Goal: Task Accomplishment & Management: Manage account settings

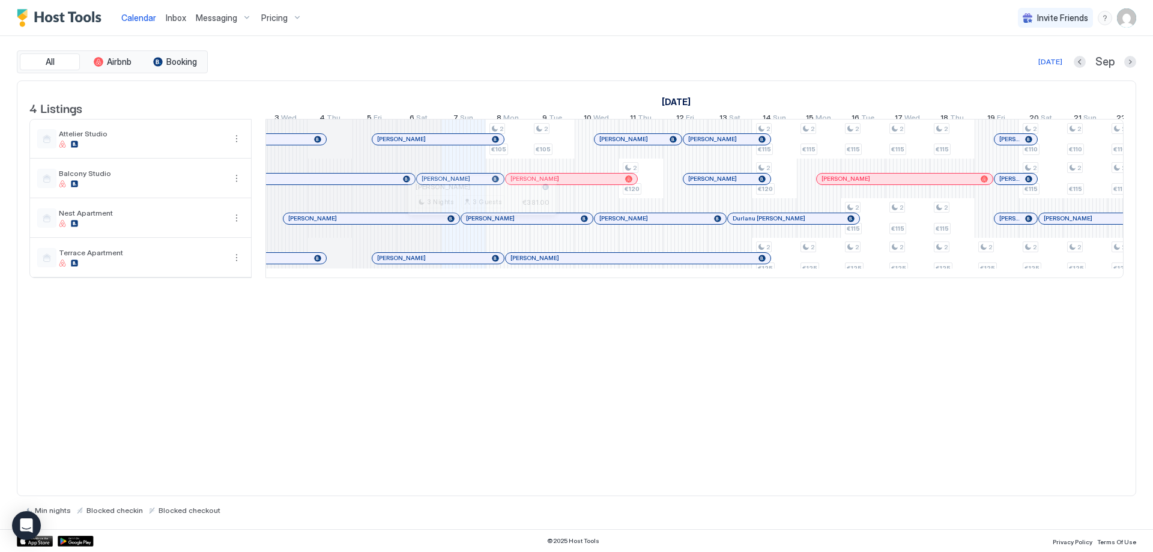
click at [478, 223] on div at bounding box center [478, 219] width 10 height 10
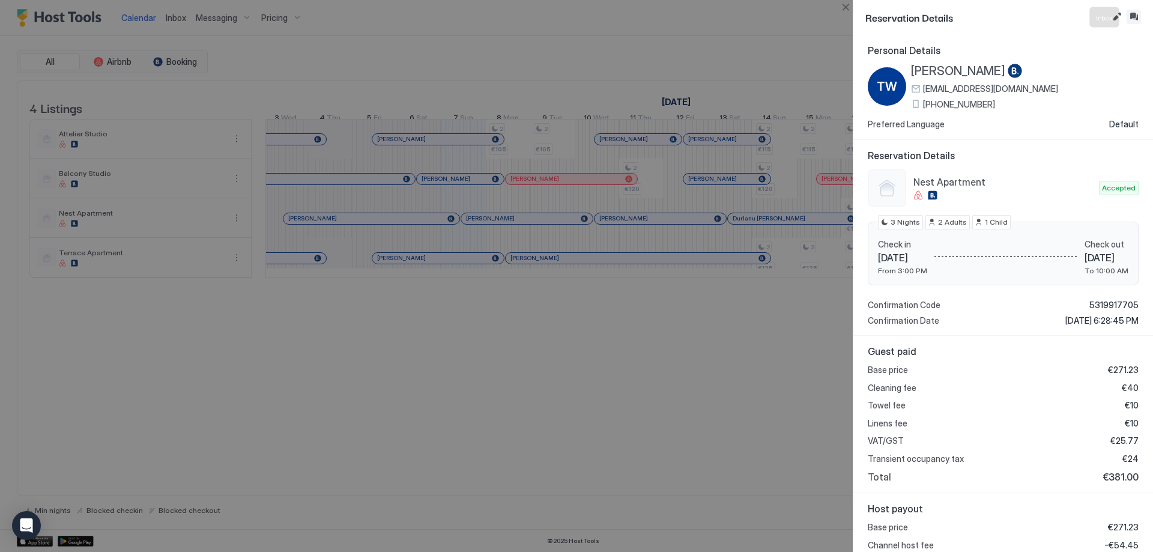
click at [1138, 19] on button "Inbox" at bounding box center [1134, 17] width 14 height 14
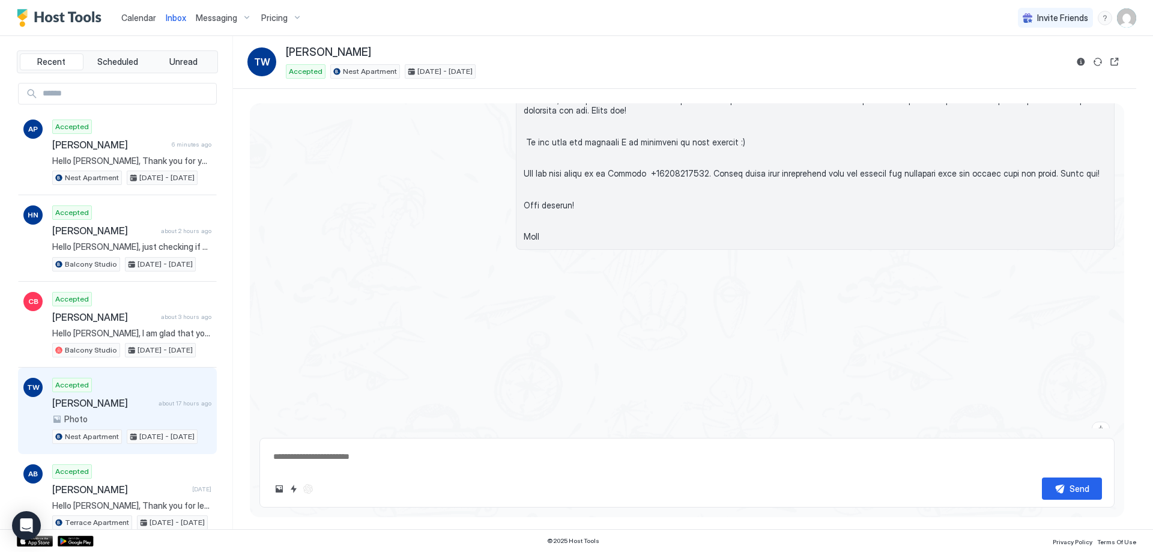
scroll to position [1007, 0]
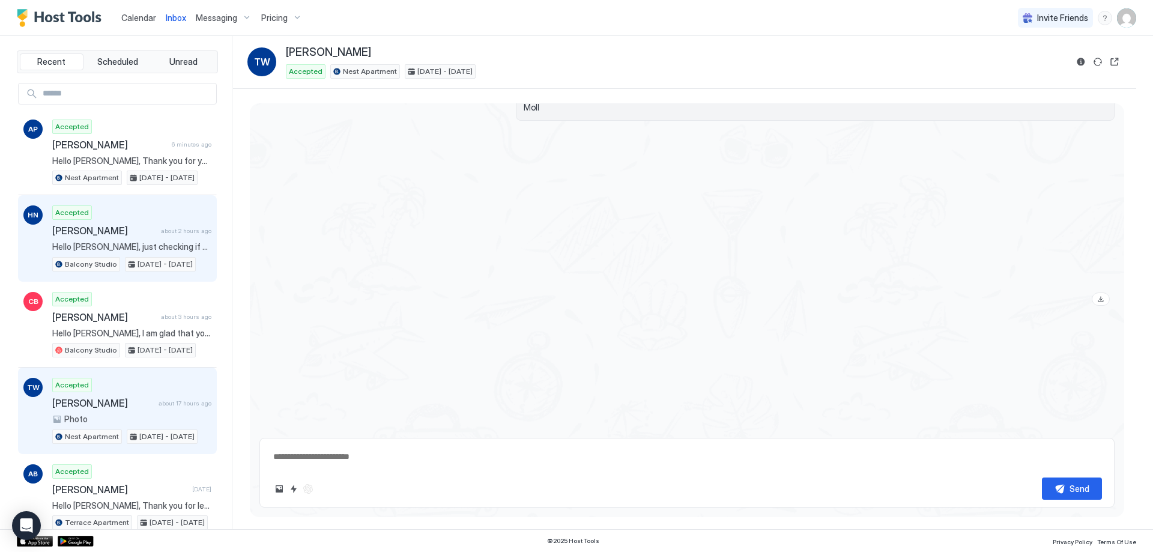
click at [132, 216] on div "Accepted [PERSON_NAME] about 2 hours ago Hello [PERSON_NAME], just checking if …" at bounding box center [131, 238] width 159 height 66
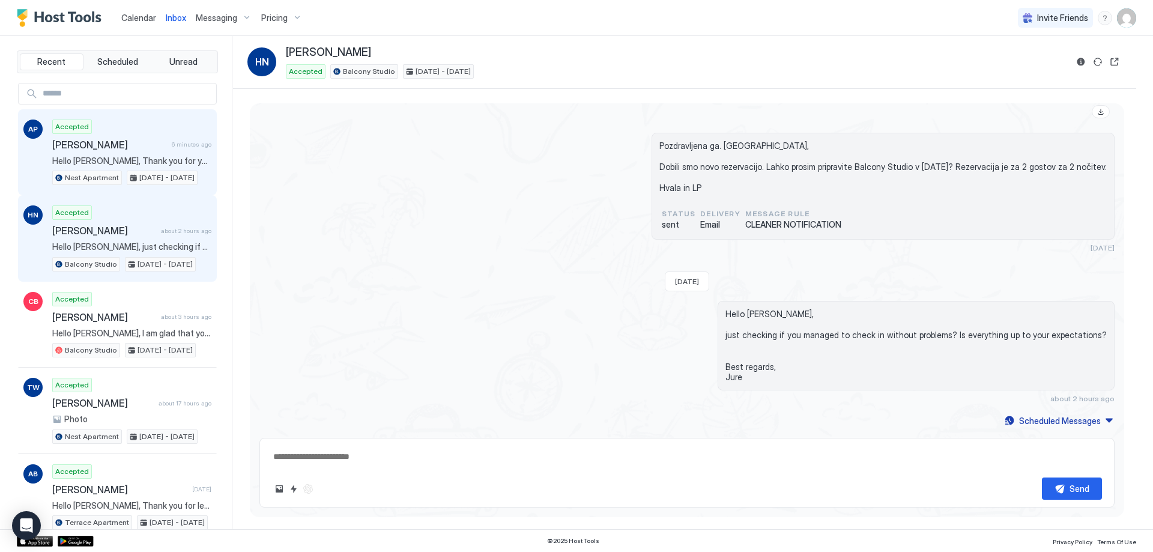
click at [117, 147] on span "[PERSON_NAME]" at bounding box center [109, 145] width 115 height 12
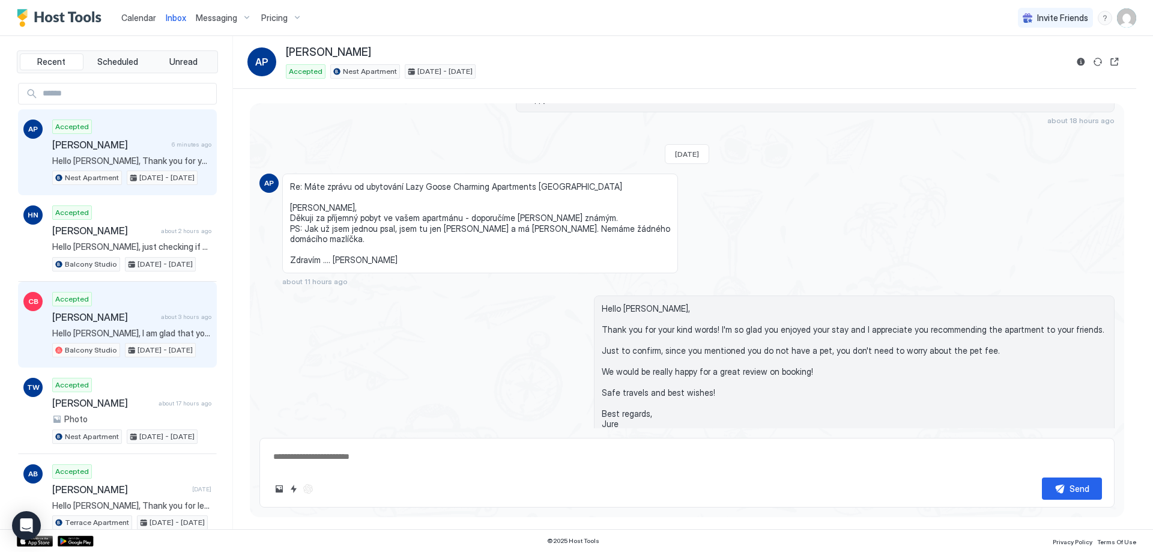
click at [153, 303] on div "Accepted Carolin Beer about 3 hours ago Hello [PERSON_NAME], I am glad that you…" at bounding box center [131, 325] width 159 height 66
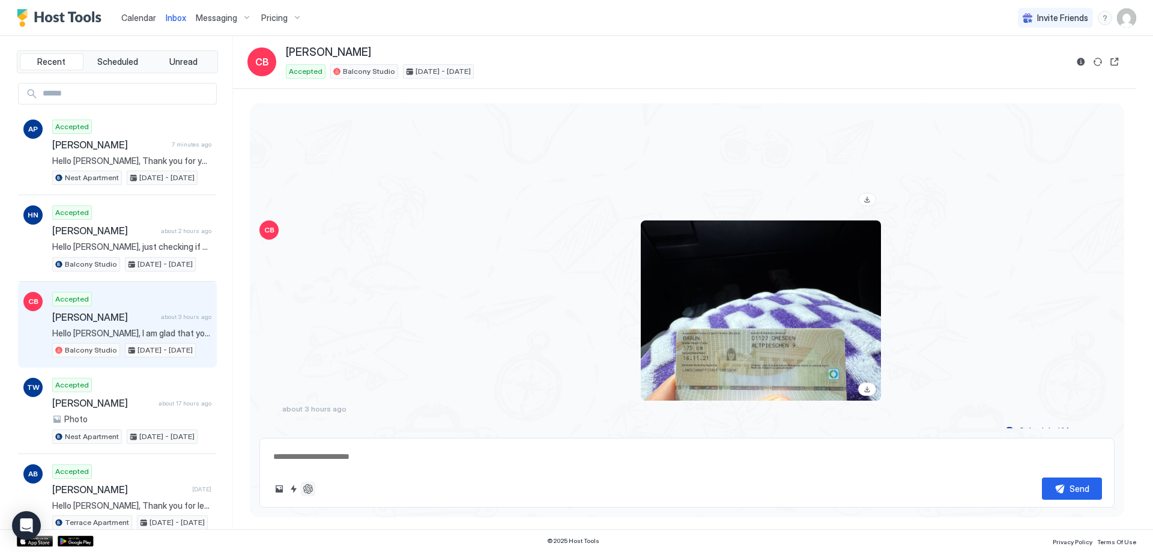
click at [311, 494] on button "ChatGPT Auto Reply" at bounding box center [308, 489] width 14 height 14
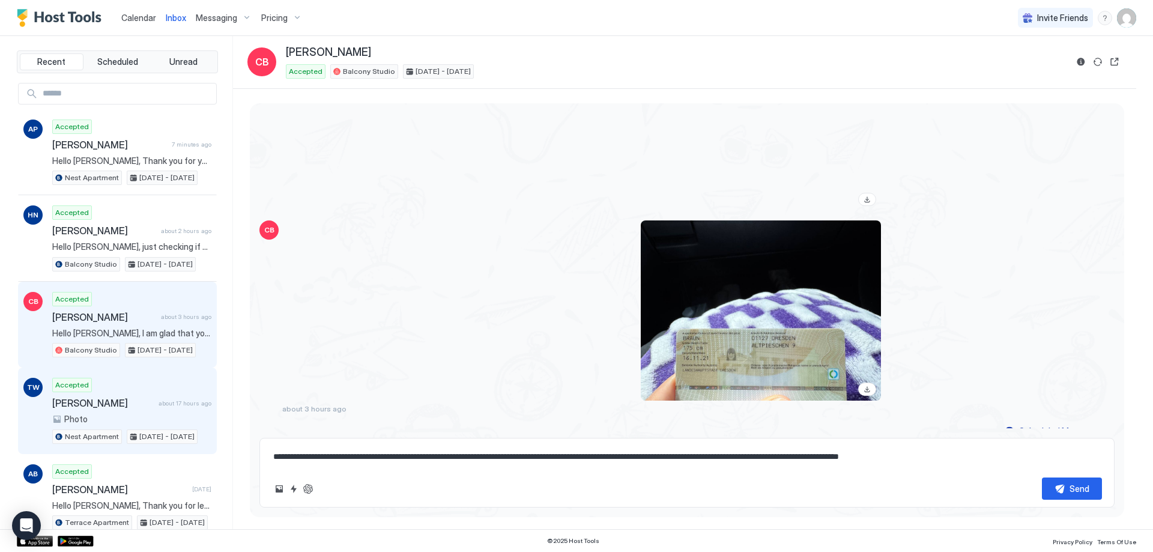
drag, startPoint x: 1006, startPoint y: 455, endPoint x: 204, endPoint y: 446, distance: 802.0
click at [204, 446] on div "Recent Scheduled Unread AP Accepted [PERSON_NAME] 7 minutes ago Hello [PERSON_N…" at bounding box center [577, 282] width 1120 height 493
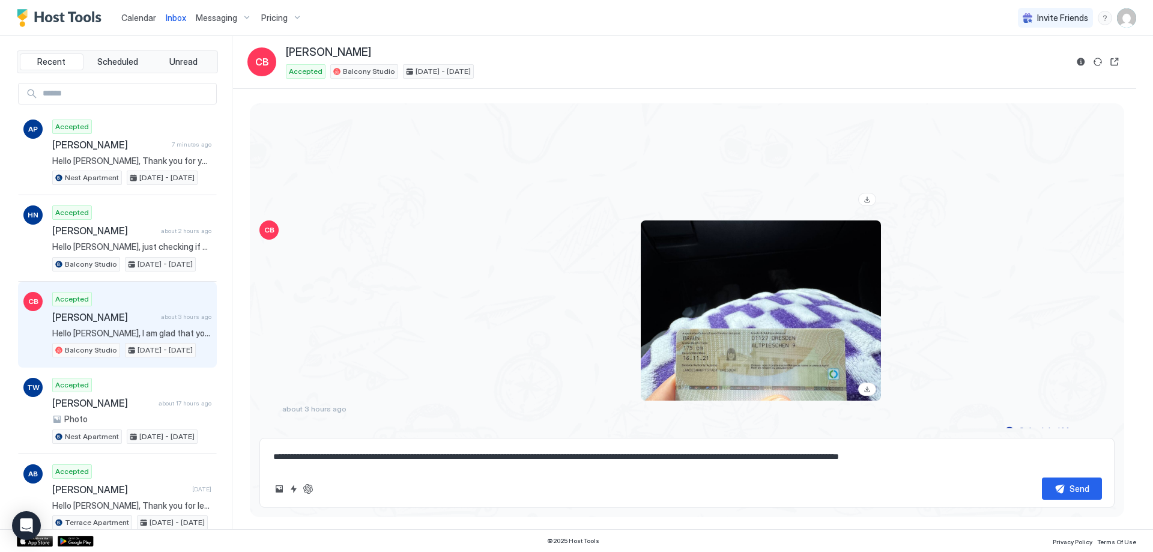
type textarea "**********"
click at [947, 473] on div "**********" at bounding box center [687, 473] width 855 height 70
click at [1059, 482] on button "Send" at bounding box center [1072, 489] width 60 height 22
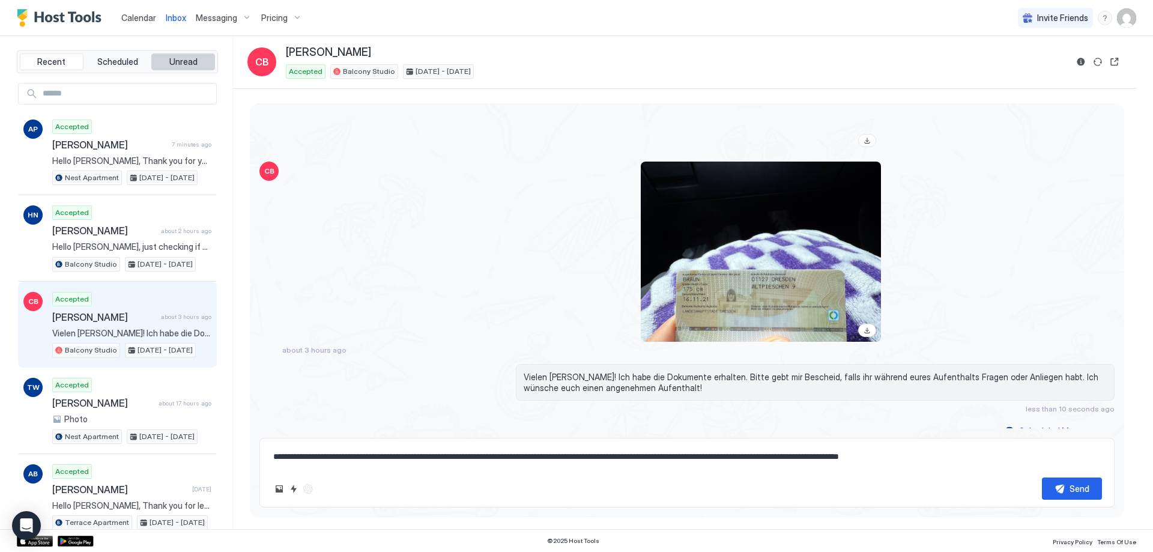
click at [178, 65] on span "Unread" at bounding box center [183, 61] width 28 height 11
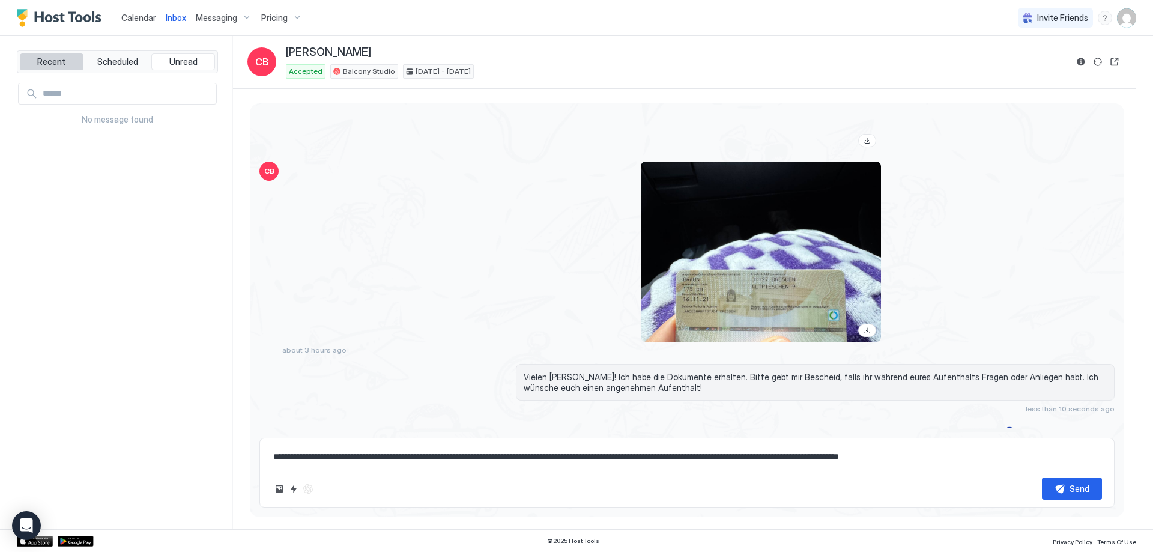
click at [71, 66] on button "Recent" at bounding box center [52, 61] width 64 height 17
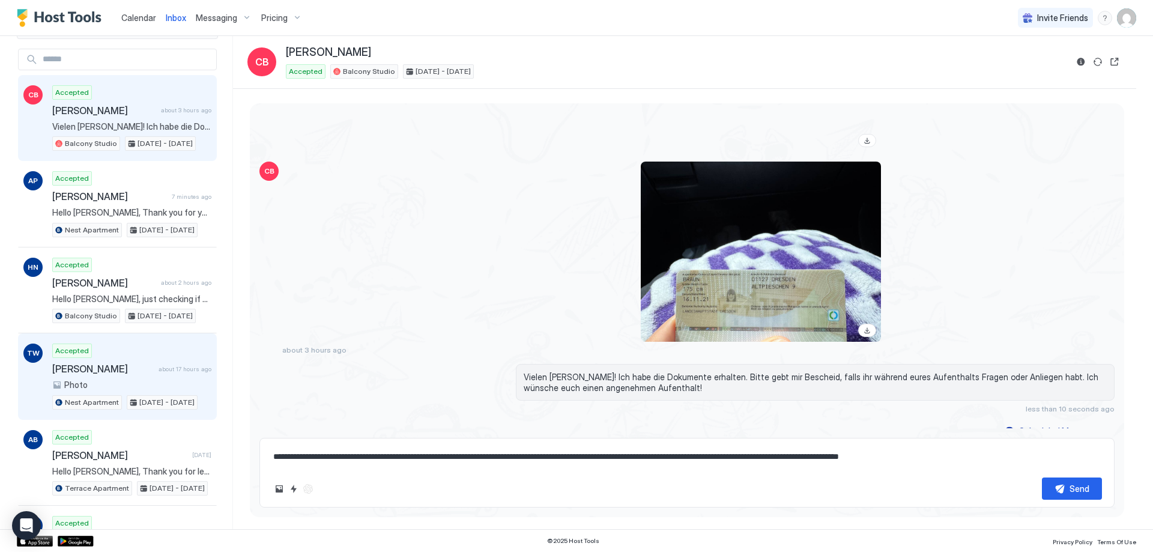
scroll to position [60, 0]
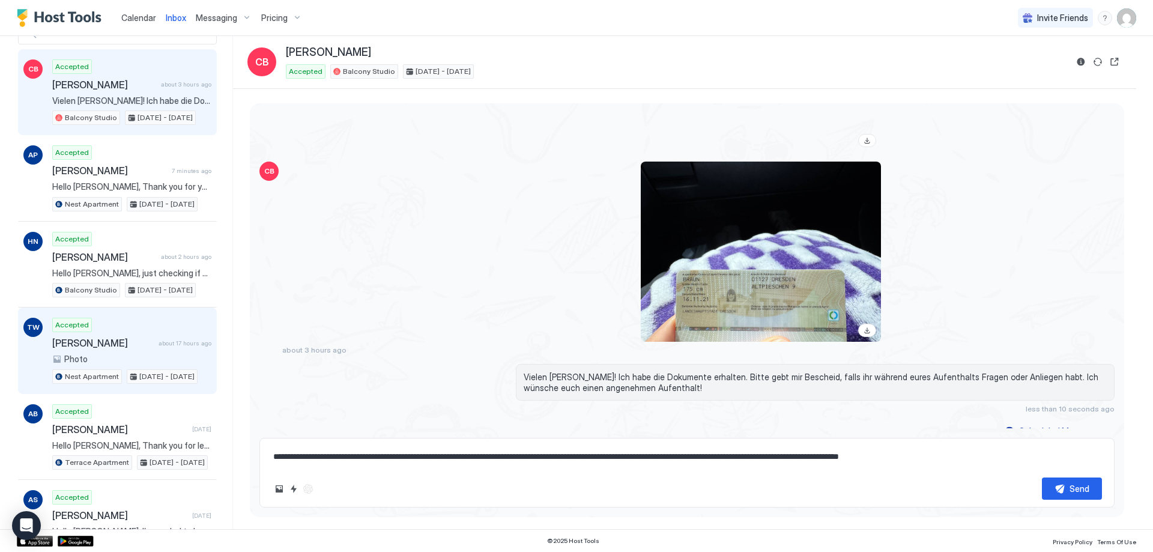
click at [159, 341] on span "about 17 hours ago" at bounding box center [185, 343] width 53 height 8
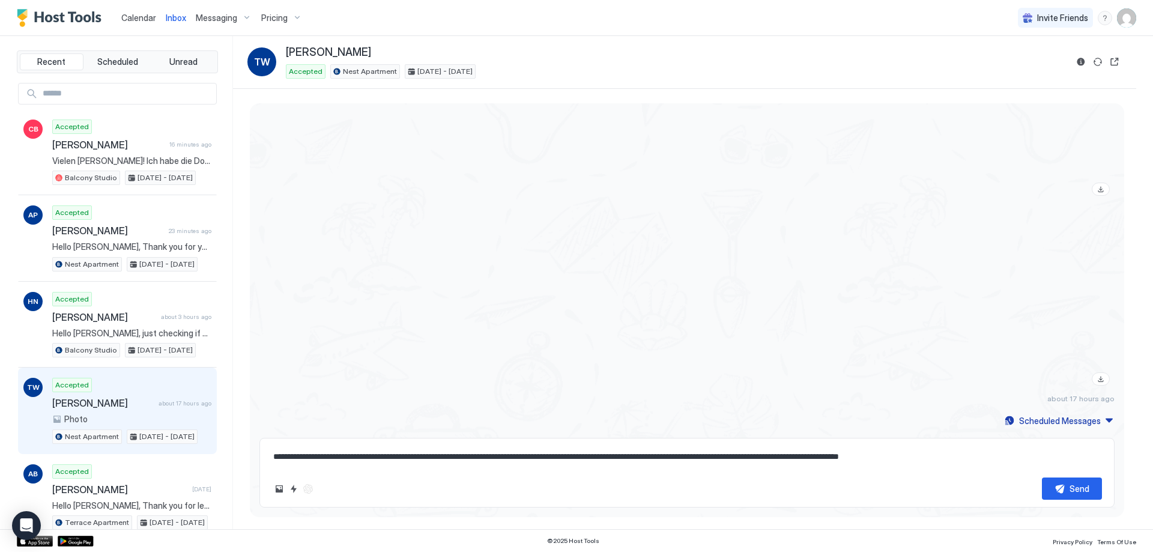
click at [139, 14] on span "Calendar" at bounding box center [138, 18] width 35 height 10
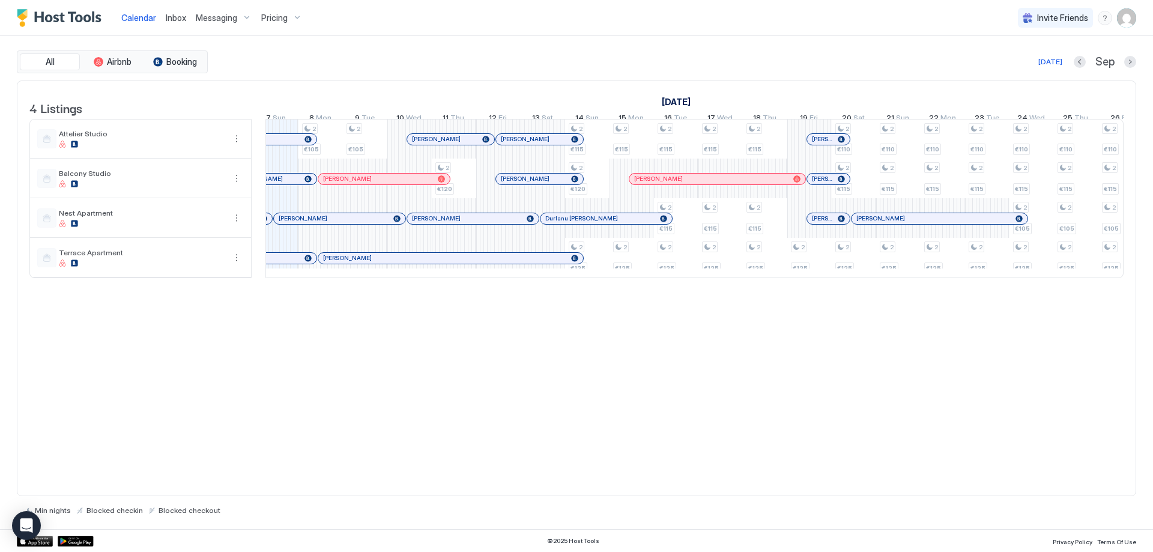
scroll to position [0, 688]
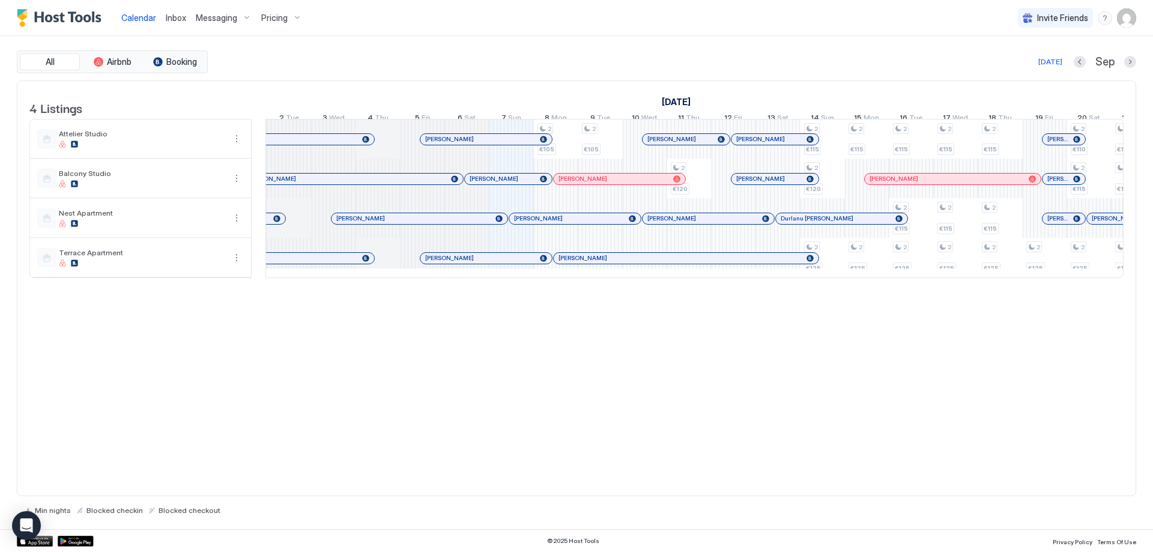
click at [290, 20] on div "Pricing" at bounding box center [282, 18] width 50 height 20
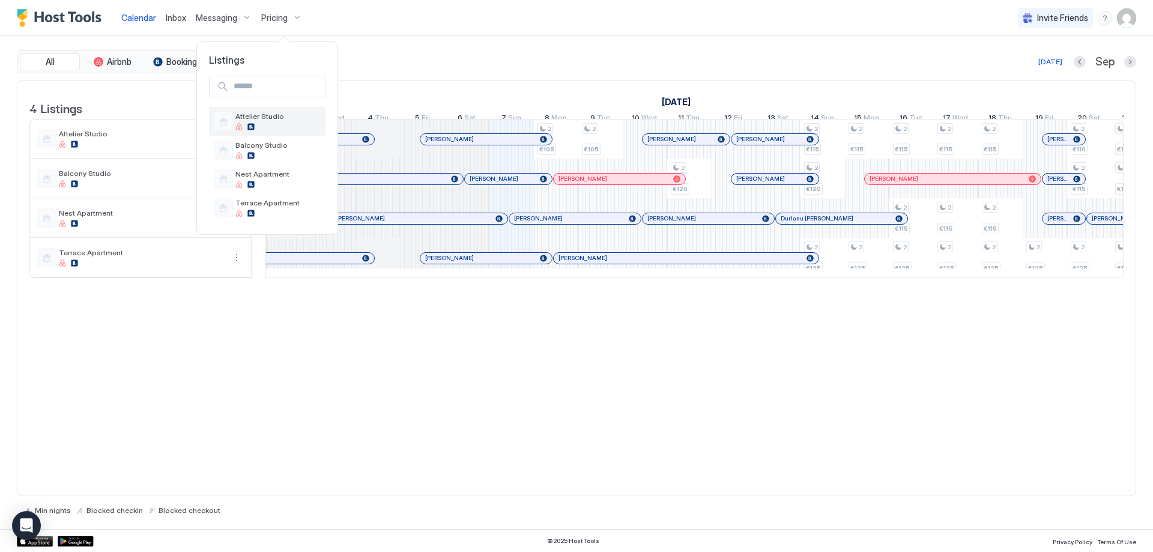
click at [264, 116] on span "Attelier Studio" at bounding box center [277, 116] width 85 height 9
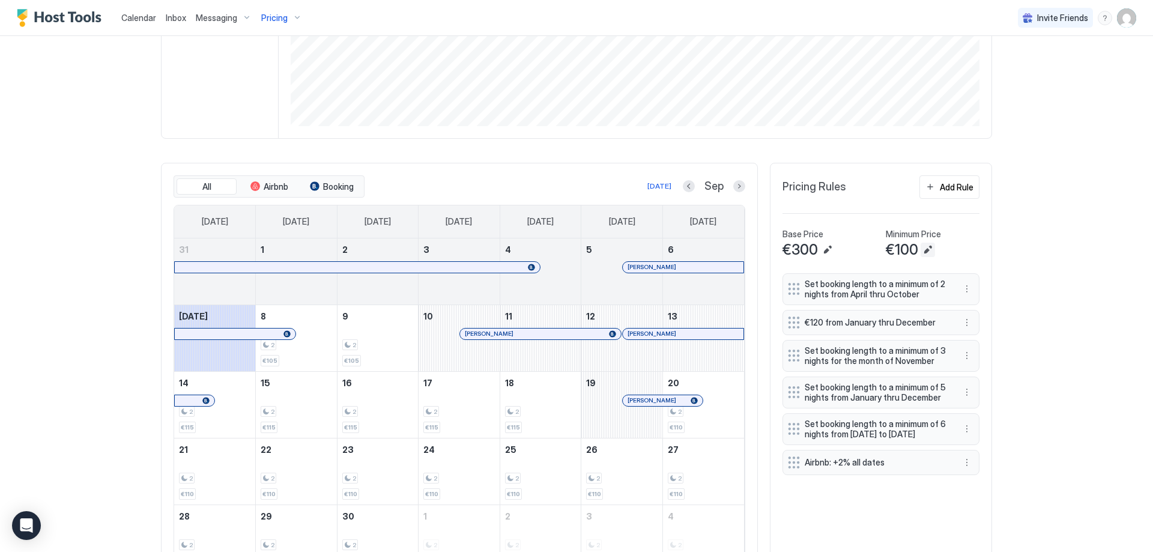
click at [926, 246] on button "Edit" at bounding box center [928, 250] width 14 height 14
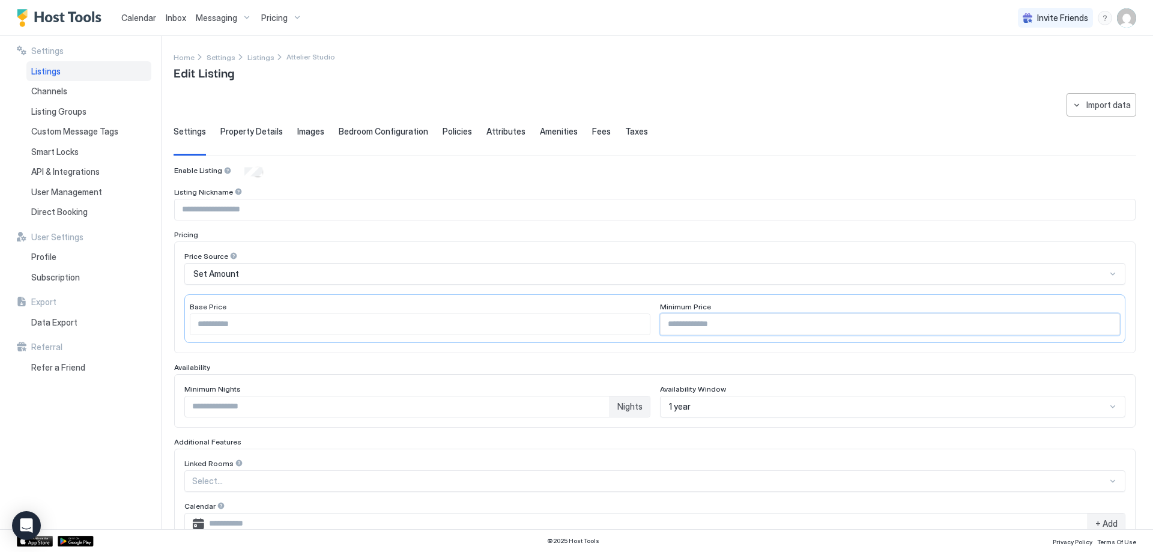
drag, startPoint x: 703, startPoint y: 323, endPoint x: 657, endPoint y: 320, distance: 47.0
click at [661, 320] on input "***" at bounding box center [891, 324] width 460 height 20
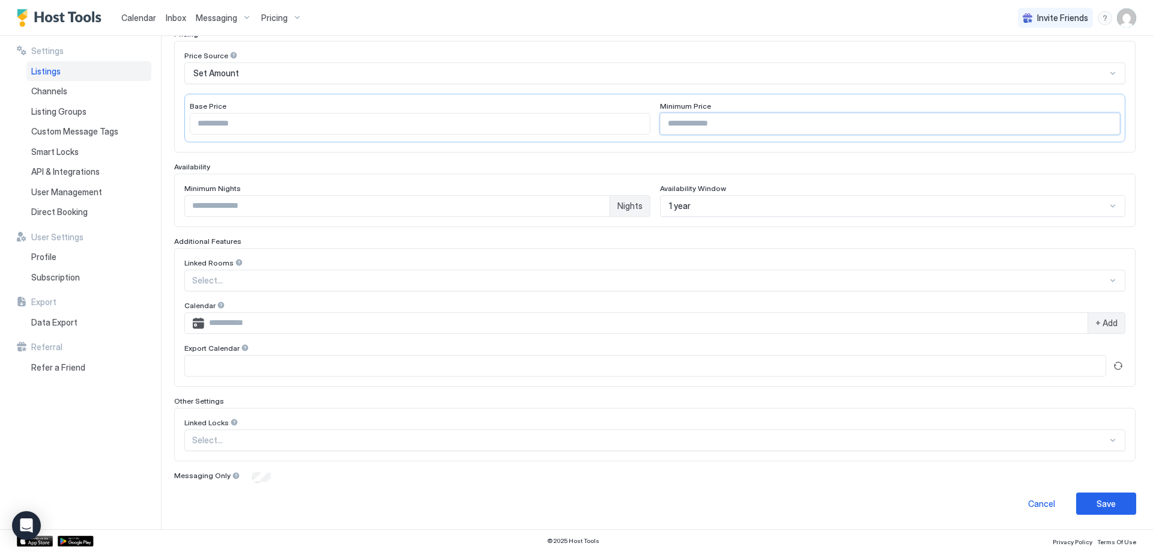
type input "**"
click at [1086, 494] on button "Save" at bounding box center [1107, 504] width 60 height 22
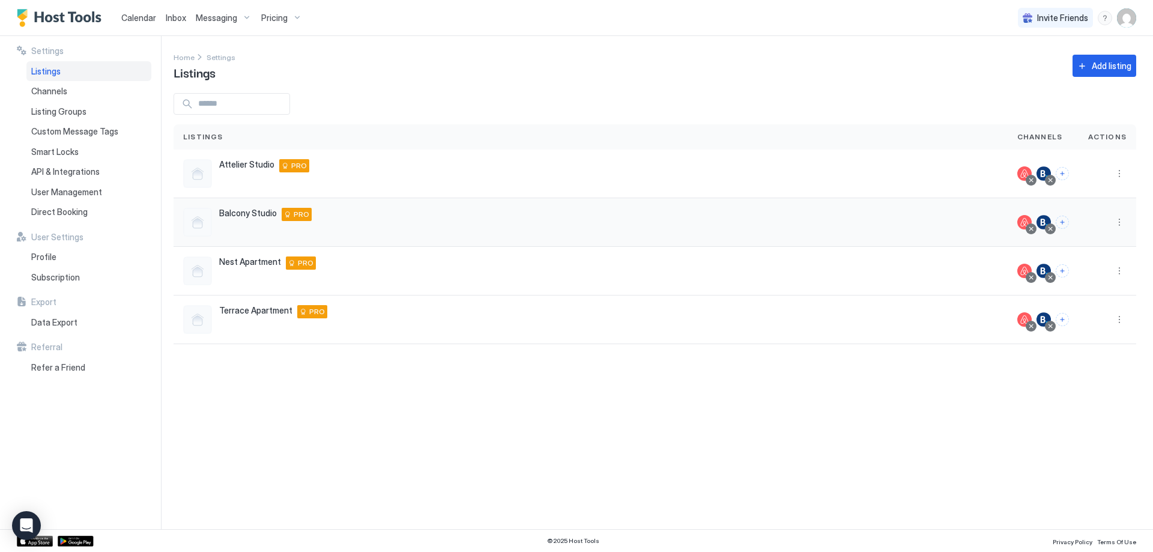
click at [229, 219] on div "Balcony Studio Bovec 5230 SI PRO" at bounding box center [265, 214] width 93 height 13
click at [232, 216] on span "Balcony Studio" at bounding box center [248, 213] width 58 height 11
click at [271, 23] on div "Pricing" at bounding box center [282, 18] width 50 height 20
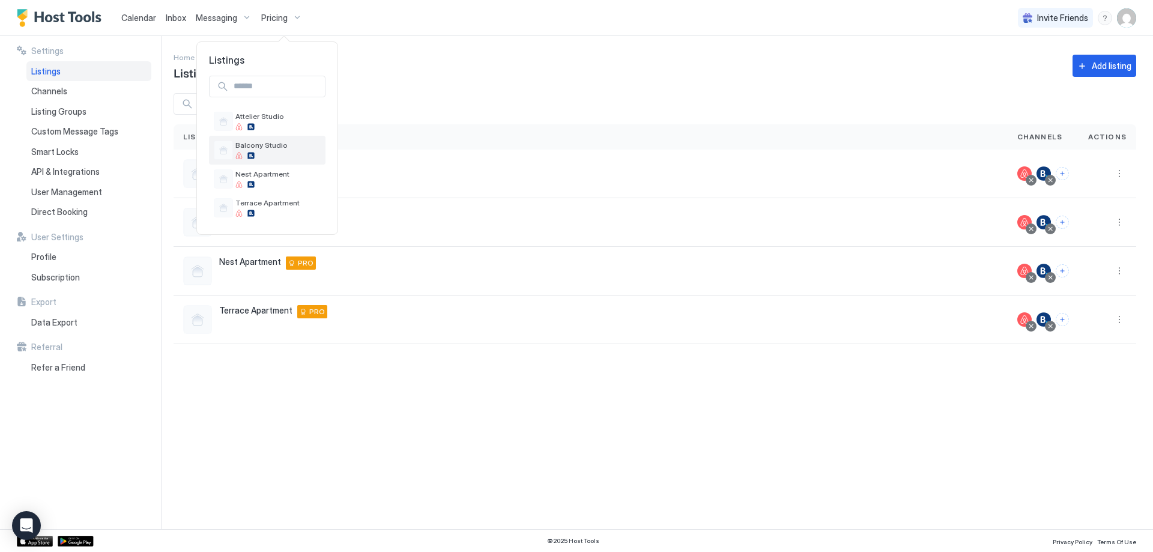
click at [273, 150] on span "Balcony Studio" at bounding box center [277, 145] width 85 height 9
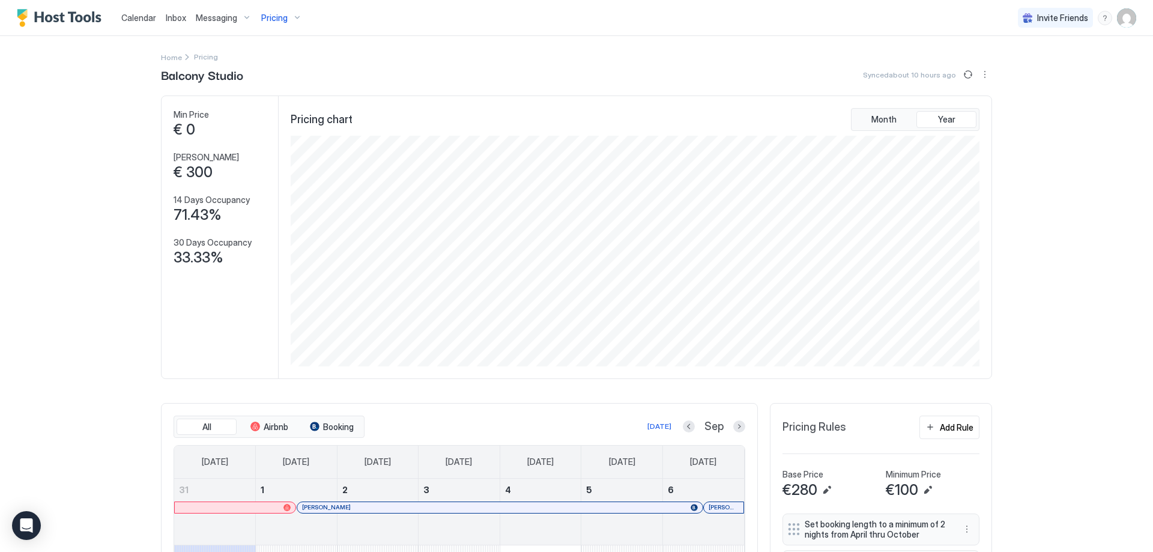
click at [275, 23] on div "Pricing" at bounding box center [282, 18] width 50 height 20
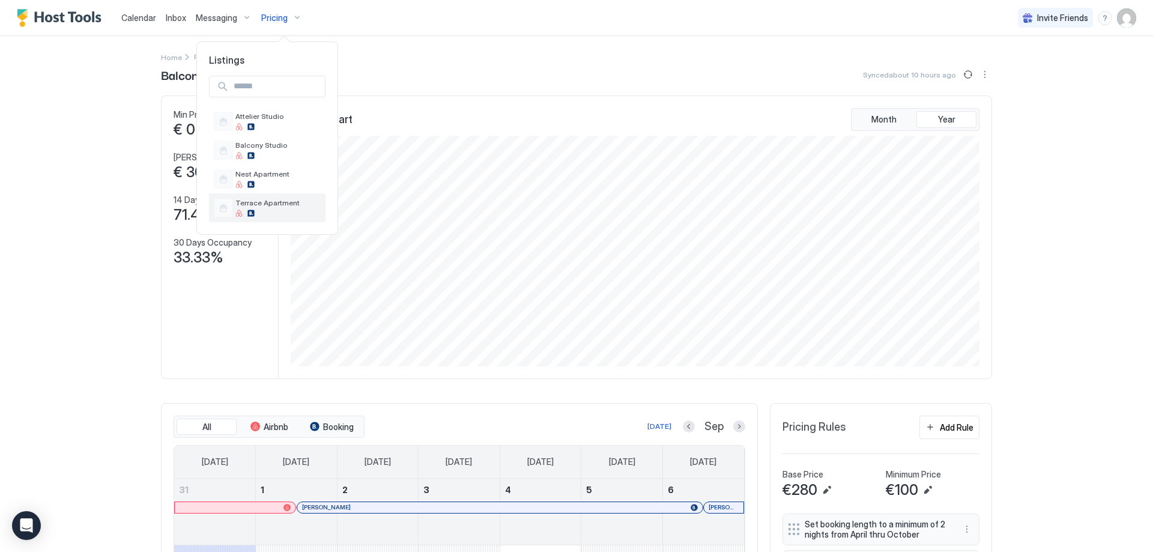
click at [284, 205] on span "Terrace Apartment" at bounding box center [277, 202] width 85 height 9
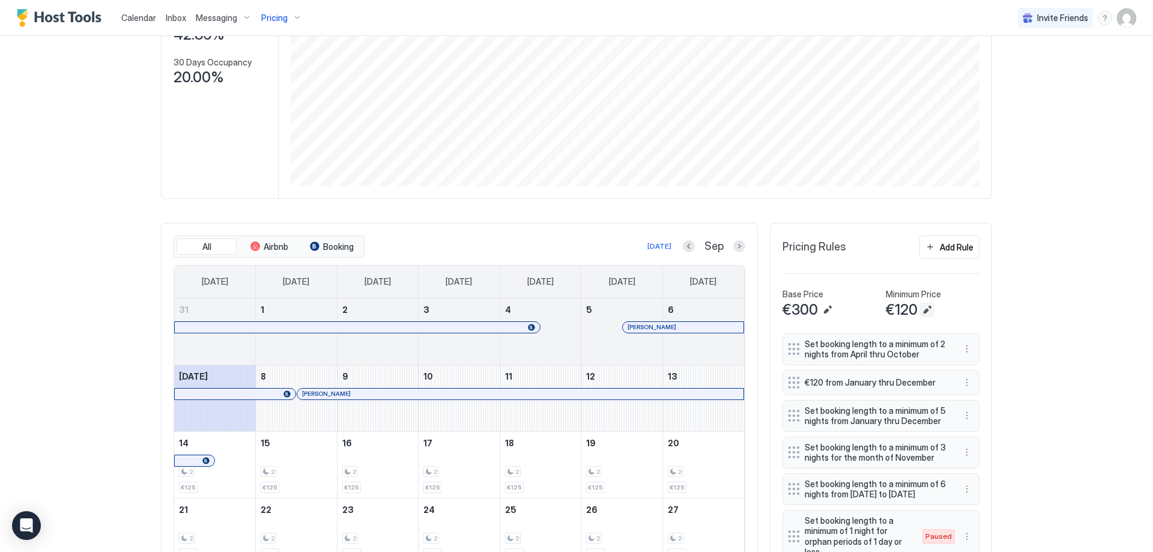
click at [920, 306] on button "Edit" at bounding box center [927, 310] width 14 height 14
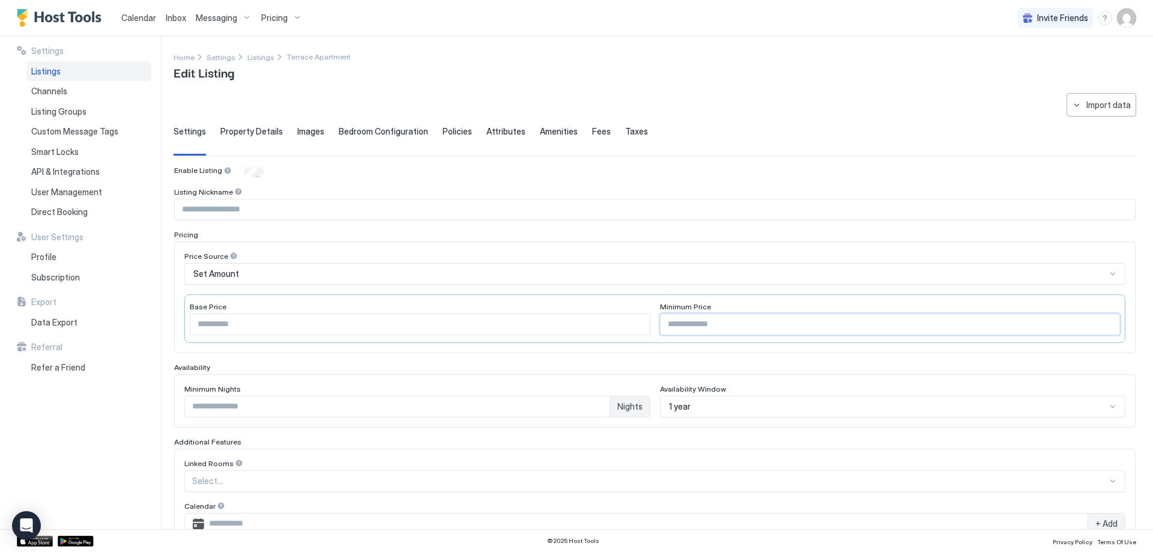
drag, startPoint x: 725, startPoint y: 331, endPoint x: 637, endPoint y: 318, distance: 88.6
click at [637, 318] on div "Base Price *** Minimum Price ***" at bounding box center [654, 318] width 941 height 49
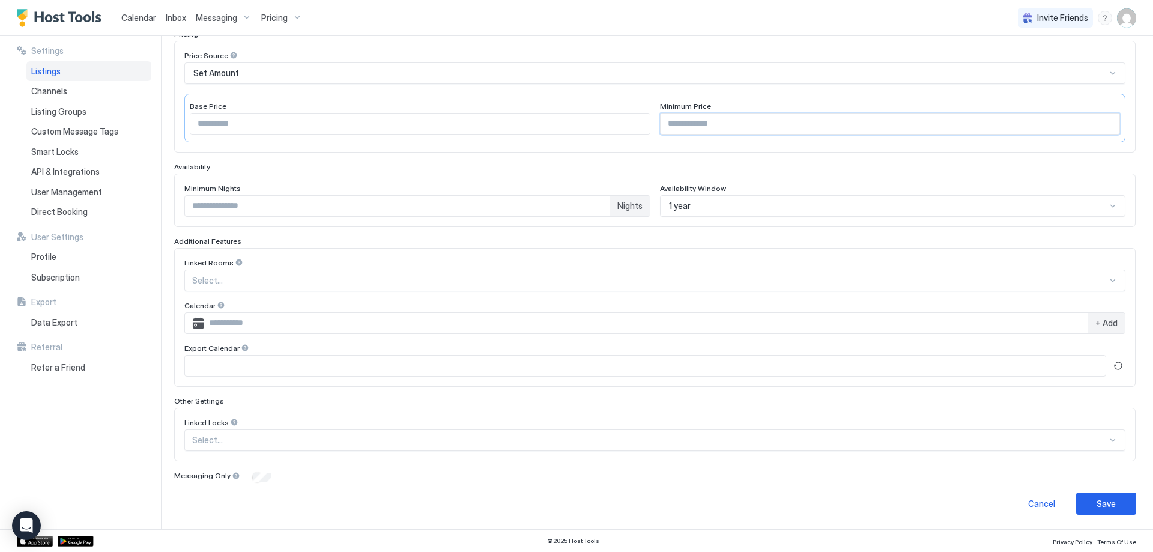
type input "***"
click at [1106, 505] on div "Save" at bounding box center [1106, 503] width 19 height 13
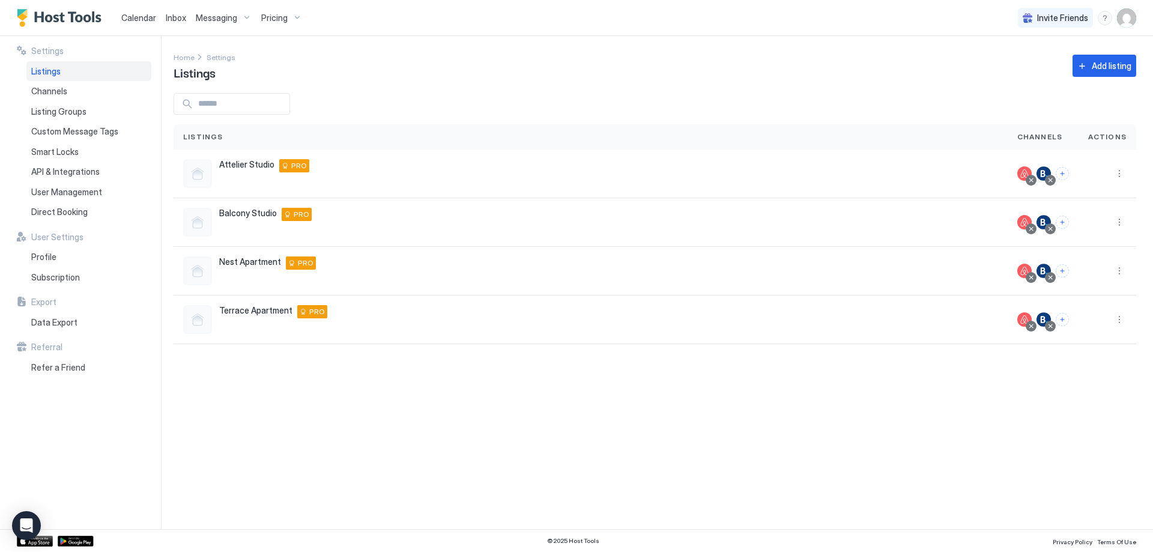
click at [301, 16] on div "Pricing" at bounding box center [282, 18] width 50 height 20
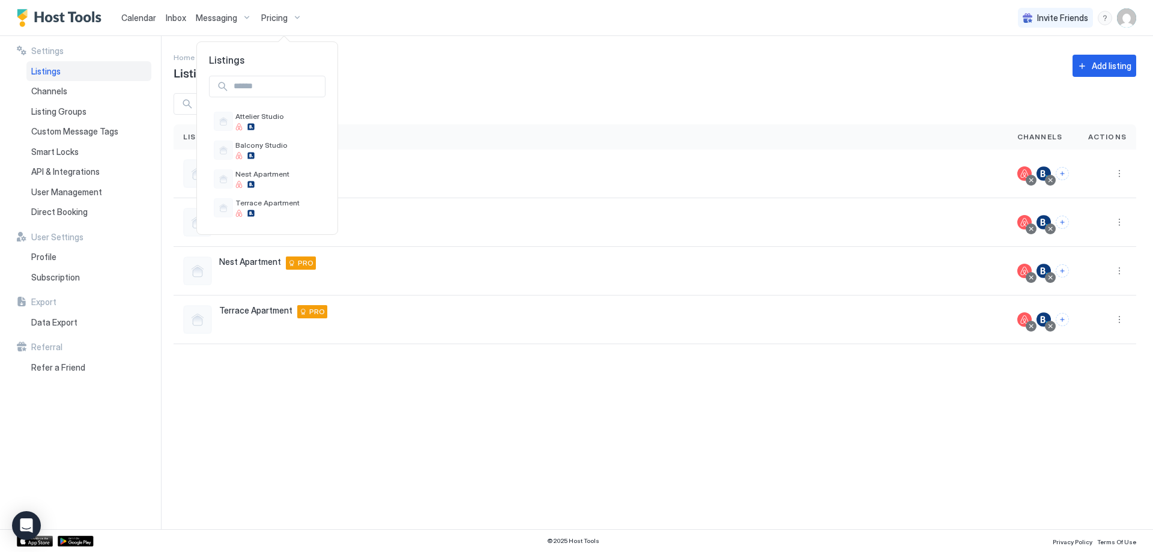
click at [238, 23] on div at bounding box center [576, 276] width 1153 height 552
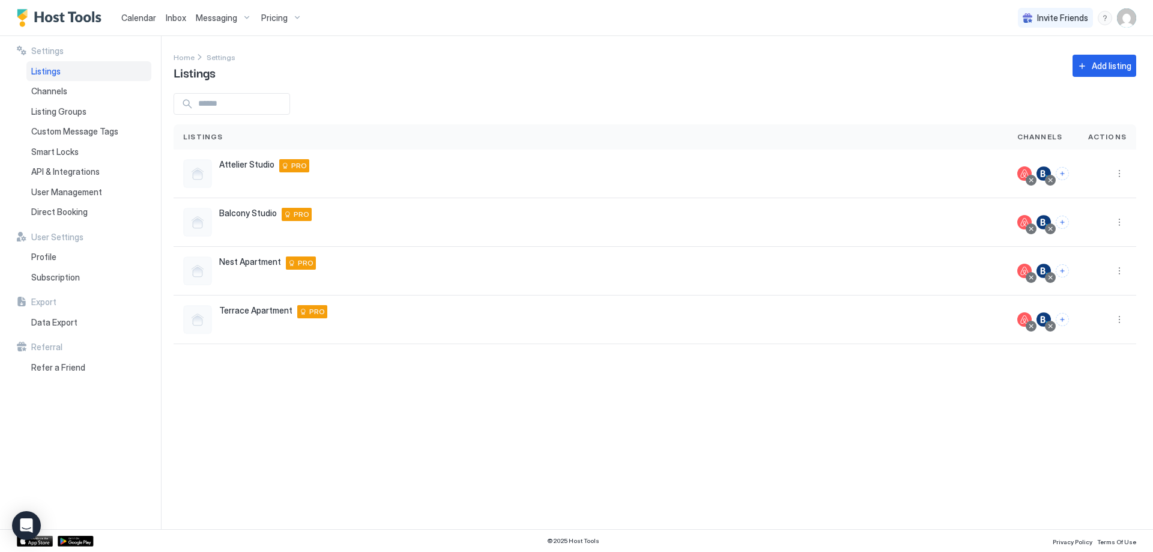
click at [233, 20] on span "Messaging" at bounding box center [216, 18] width 41 height 11
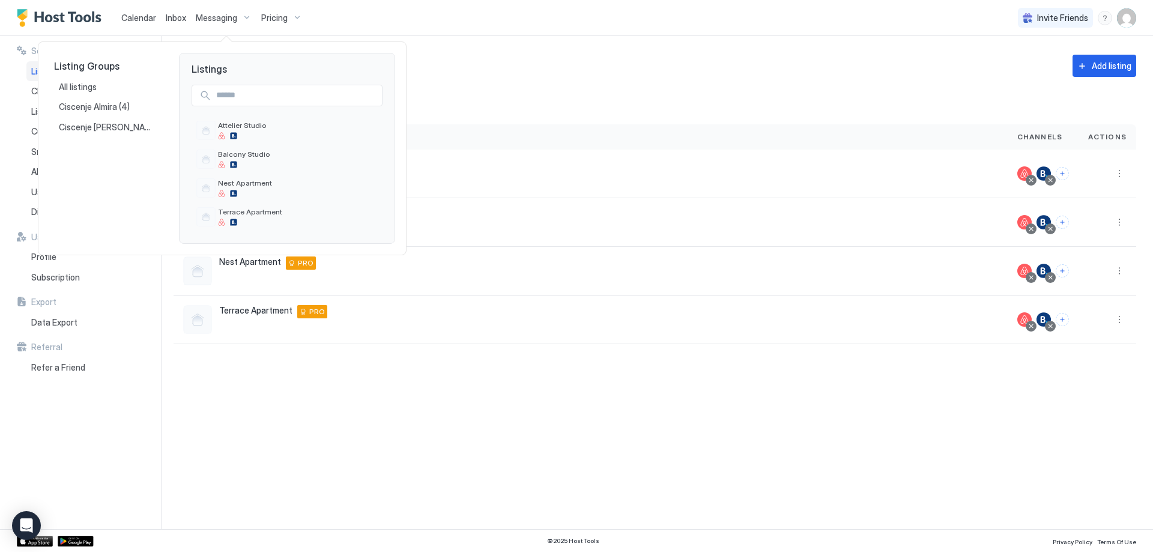
click at [214, 20] on div at bounding box center [576, 276] width 1153 height 552
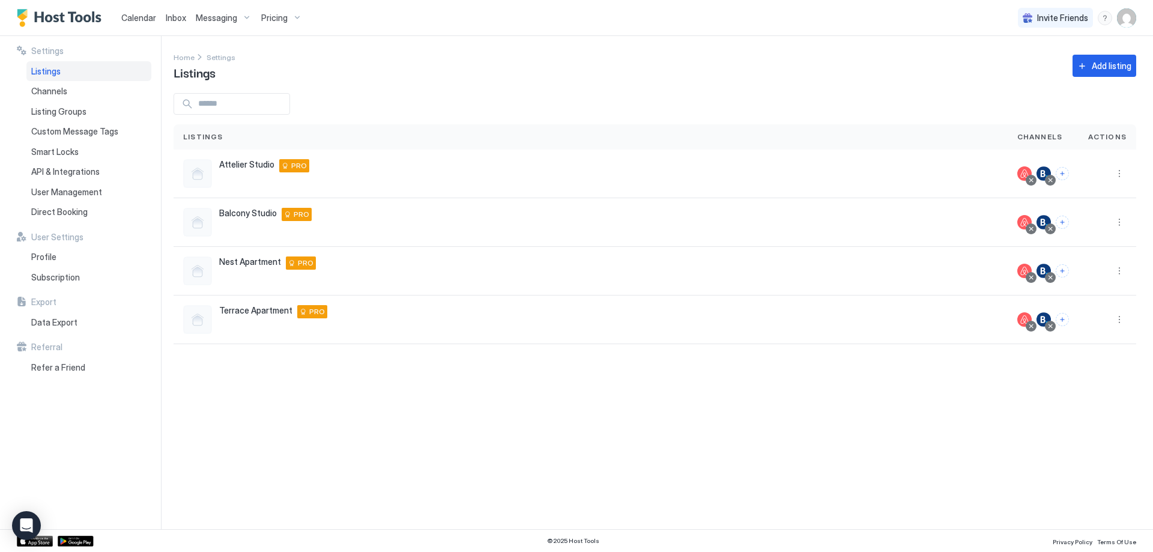
click at [1126, 15] on img "User profile" at bounding box center [1126, 17] width 19 height 19
click at [1018, 66] on span "Settings" at bounding box center [1019, 67] width 32 height 11
click at [1115, 17] on div "Invite Friends [PERSON_NAME]" at bounding box center [1077, 17] width 118 height 35
click at [1107, 18] on div "menu" at bounding box center [1105, 18] width 14 height 14
drag, startPoint x: 1137, startPoint y: 13, endPoint x: 1129, endPoint y: 17, distance: 8.9
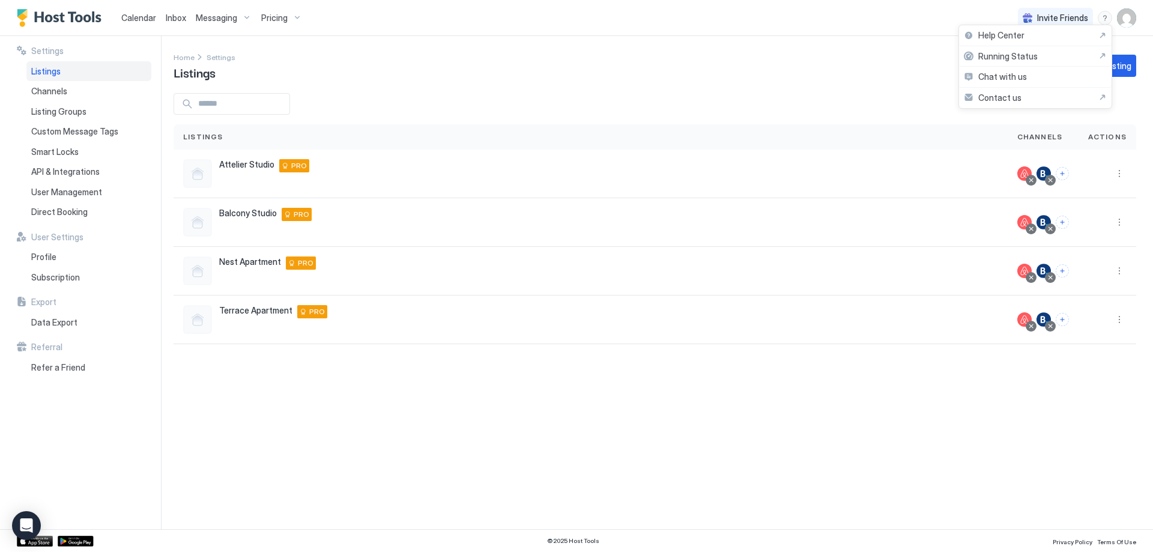
click at [1137, 14] on div at bounding box center [576, 276] width 1153 height 552
click at [1128, 19] on div at bounding box center [576, 276] width 1153 height 552
click at [1129, 28] on div "Invite Friends [PERSON_NAME]" at bounding box center [1077, 17] width 118 height 35
click at [35, 48] on span "Settings" at bounding box center [47, 51] width 32 height 11
click at [55, 260] on span "Profile" at bounding box center [43, 257] width 25 height 11
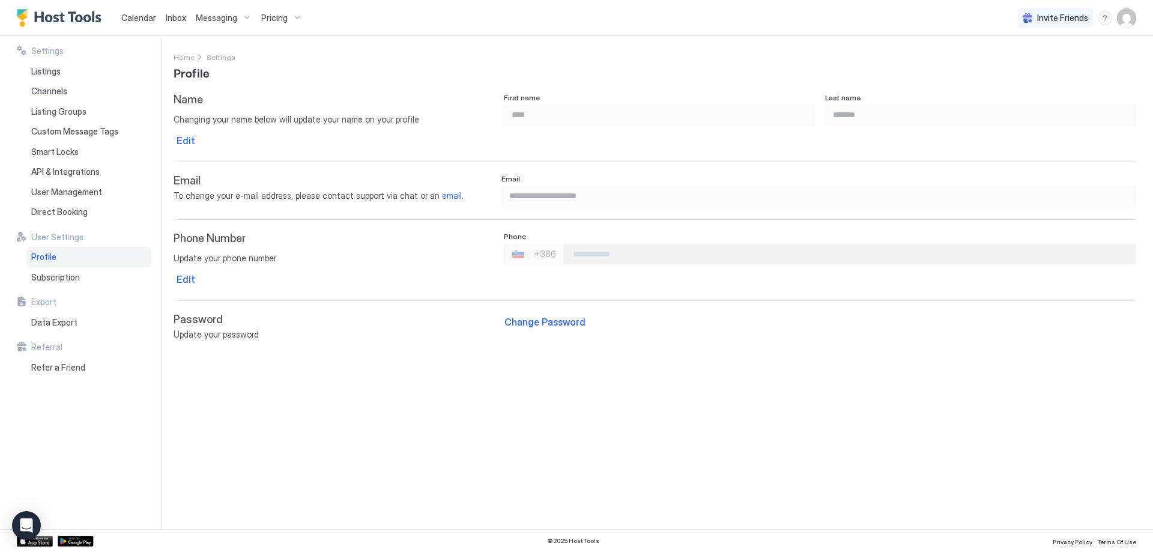
type input "**********"
click at [77, 275] on span "Subscription" at bounding box center [55, 277] width 49 height 11
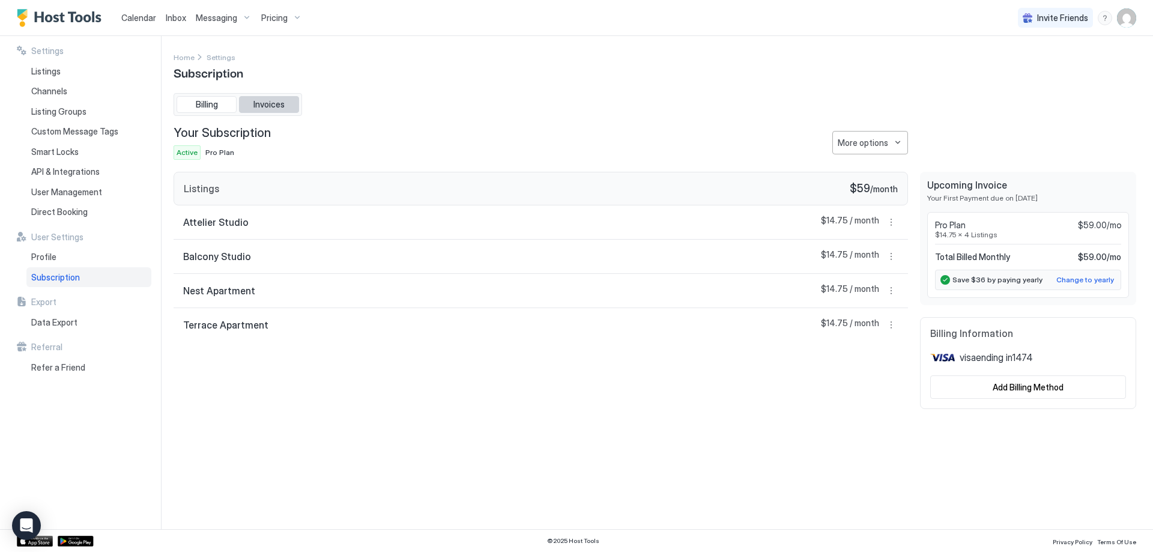
click at [260, 105] on span "Invoices" at bounding box center [269, 104] width 31 height 11
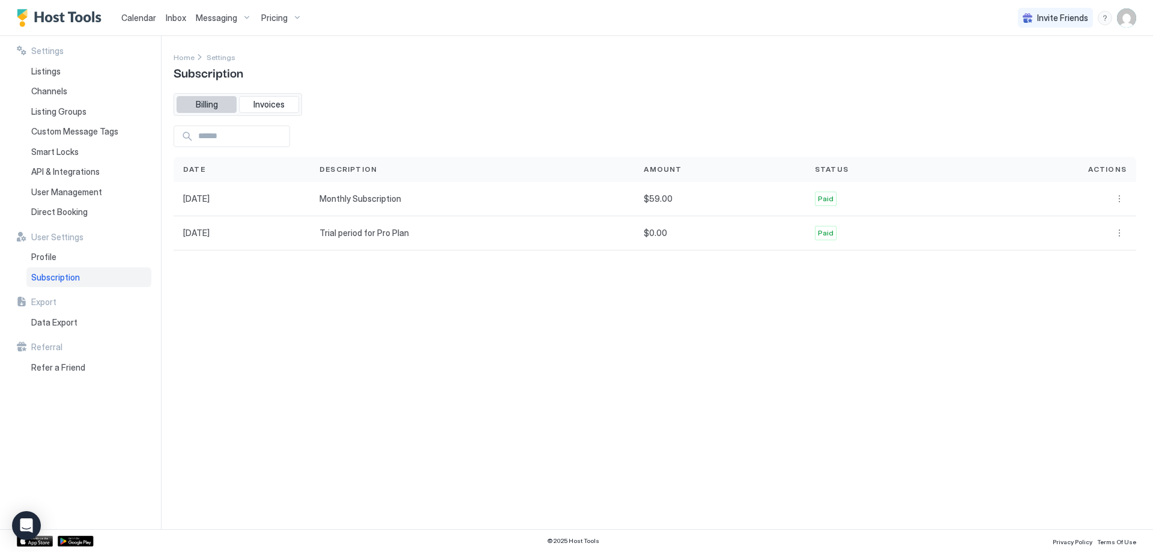
click at [206, 107] on span "Billing" at bounding box center [207, 104] width 22 height 11
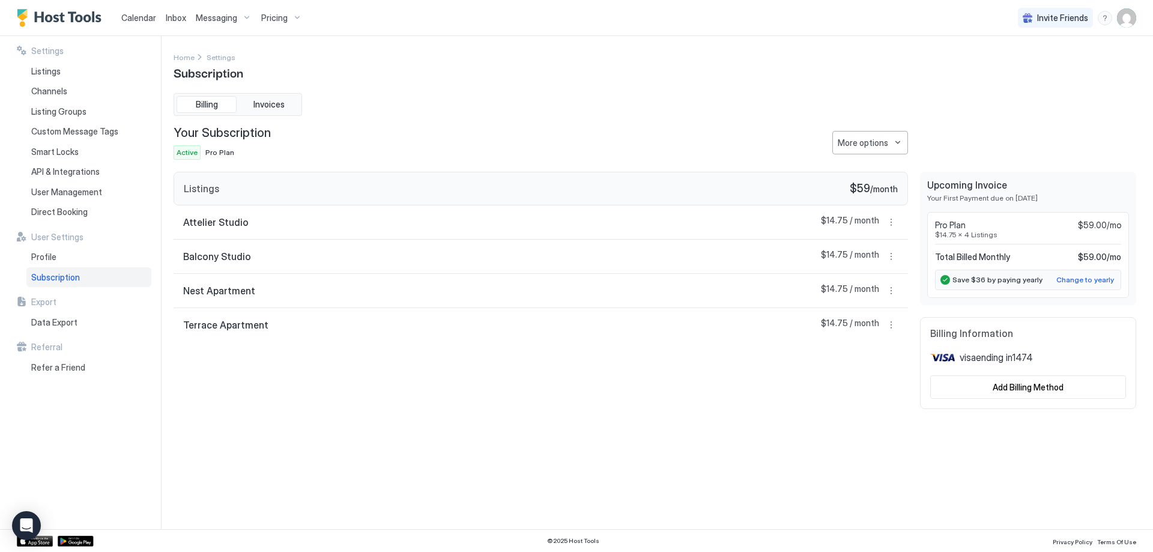
click at [136, 19] on span "Calendar" at bounding box center [138, 18] width 35 height 10
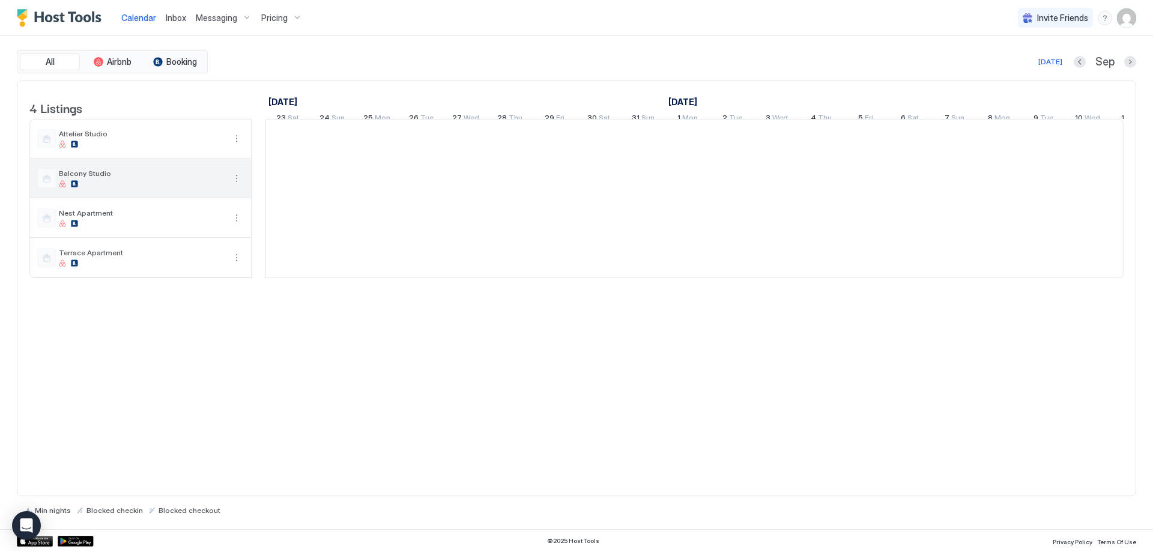
scroll to position [0, 667]
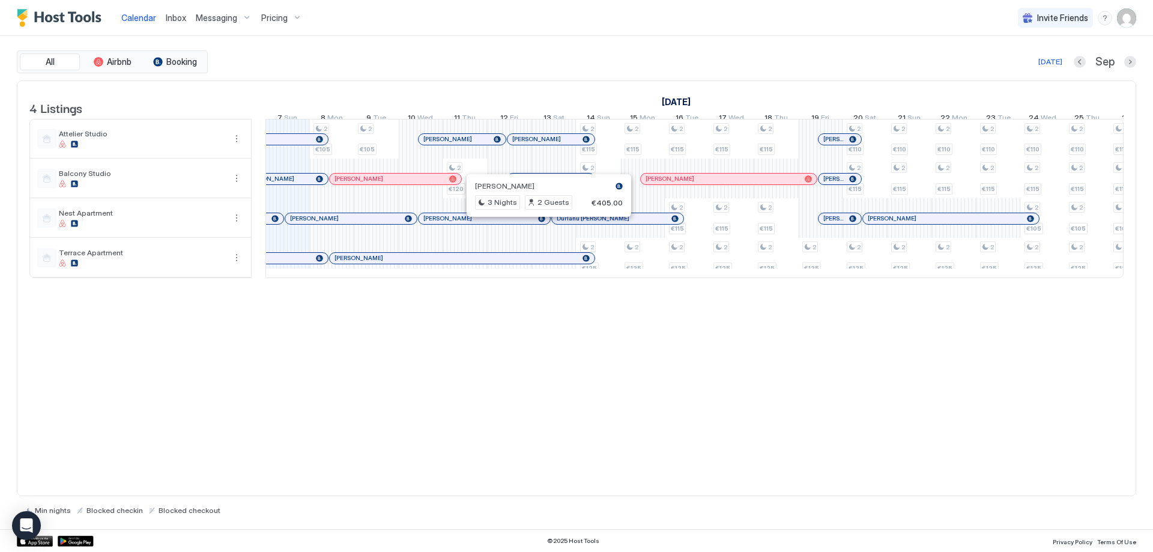
click at [296, 184] on div at bounding box center [296, 179] width 10 height 10
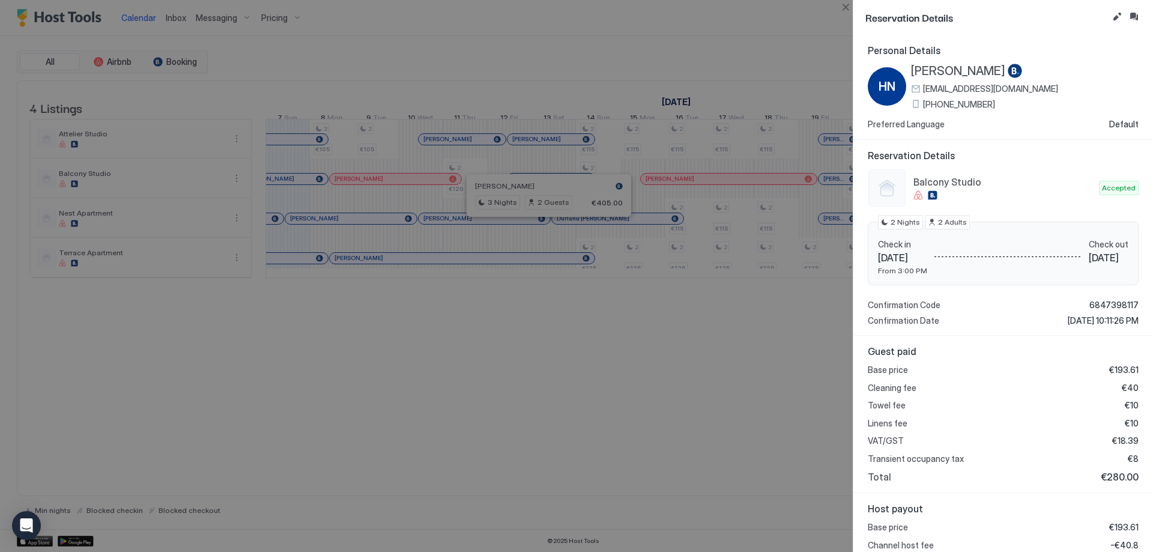
click at [1001, 31] on div "Reservation Details" at bounding box center [1004, 17] width 300 height 35
drag, startPoint x: 905, startPoint y: 71, endPoint x: 983, endPoint y: 71, distance: 78.1
click at [983, 71] on div "HN [PERSON_NAME] [EMAIL_ADDRESS][DOMAIN_NAME] [PHONE_NUMBER]" at bounding box center [963, 87] width 190 height 46
copy div "[PERSON_NAME]"
click at [851, 8] on button "Close" at bounding box center [846, 7] width 14 height 14
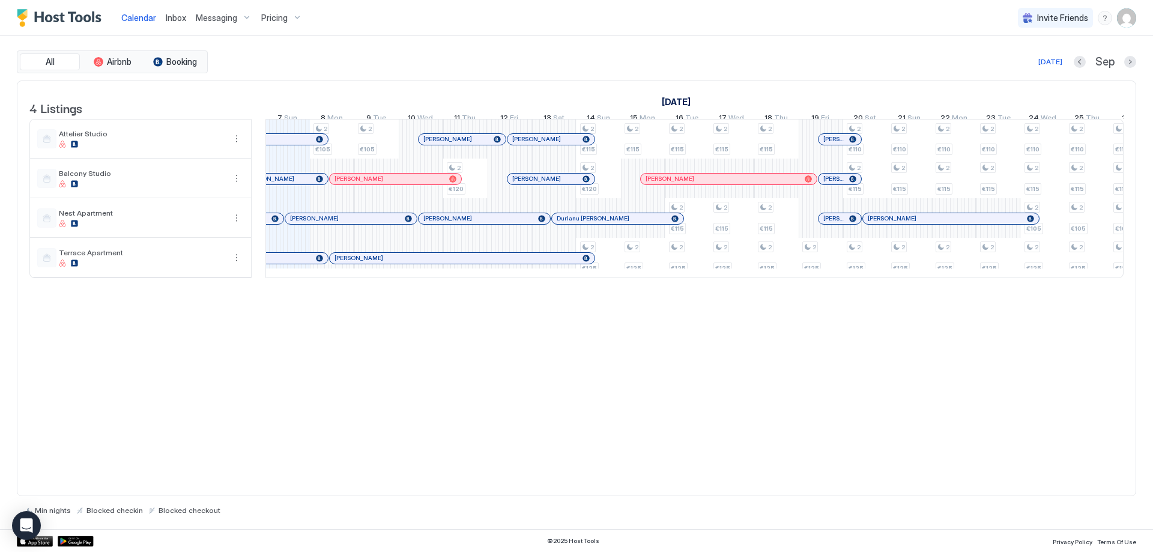
click at [523, 393] on div "4 Listings [DATE] [DATE] [DATE] 23 Sat 24 Sun 25 Mon 26 Tue 27 Wed 28 Thu 29 Fr…" at bounding box center [577, 288] width 1120 height 416
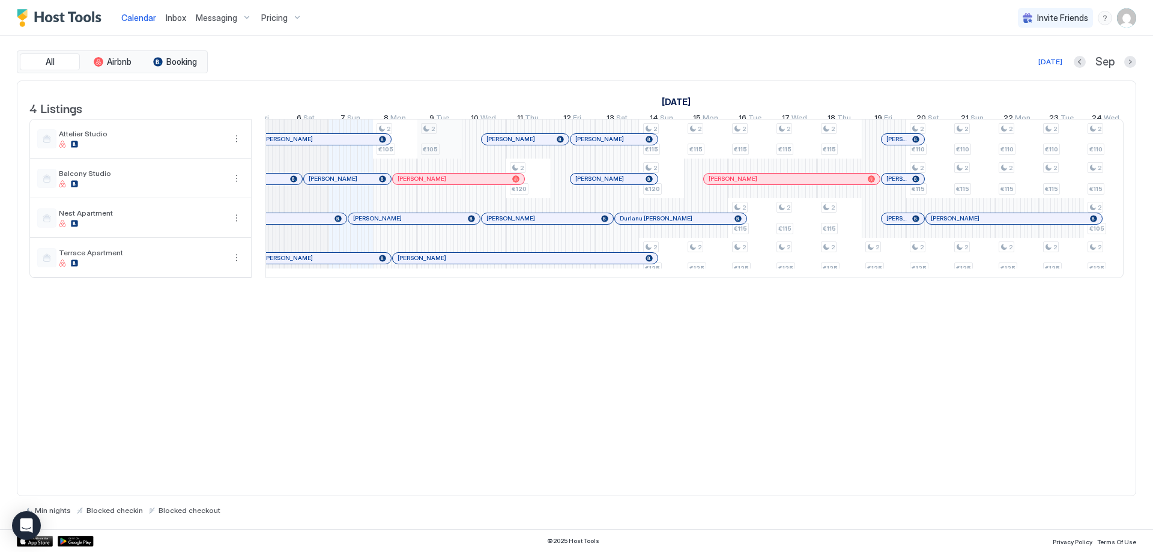
scroll to position [0, 591]
